Goal: Task Accomplishment & Management: Manage account settings

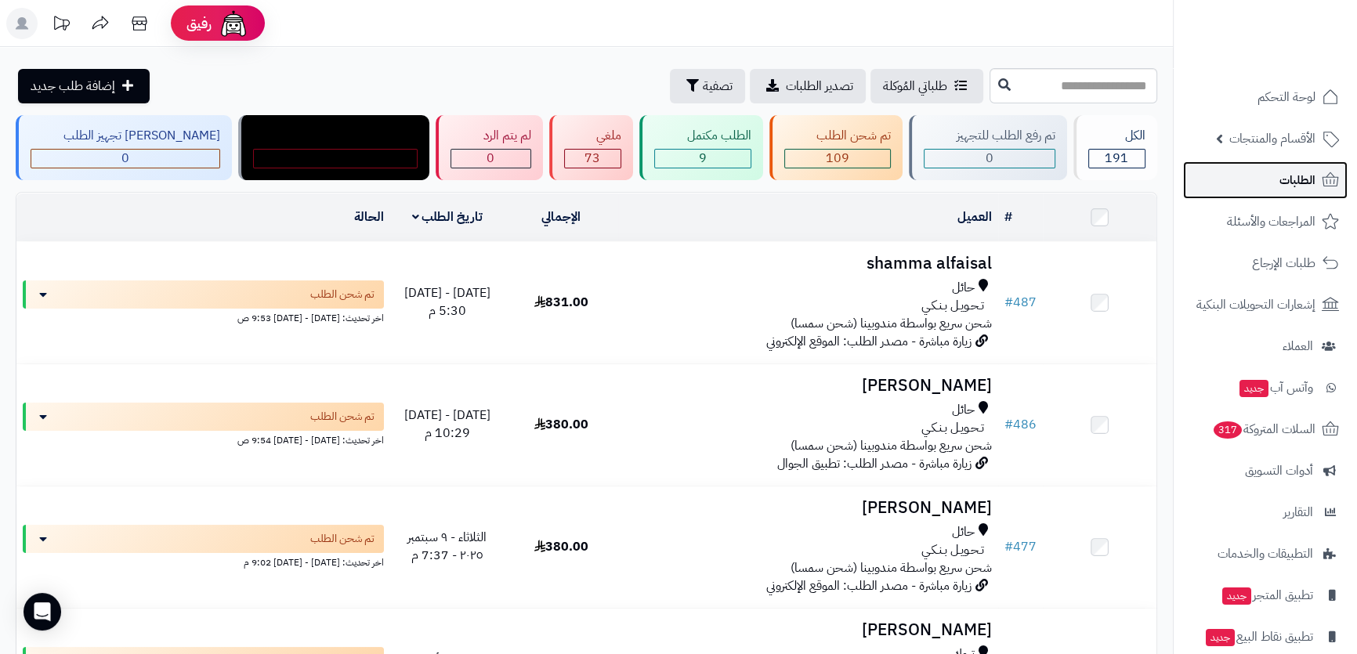
click at [1274, 180] on link "الطلبات" at bounding box center [1265, 180] width 164 height 38
click at [1289, 186] on span "الطلبات" at bounding box center [1297, 180] width 36 height 22
